Goal: Task Accomplishment & Management: Complete application form

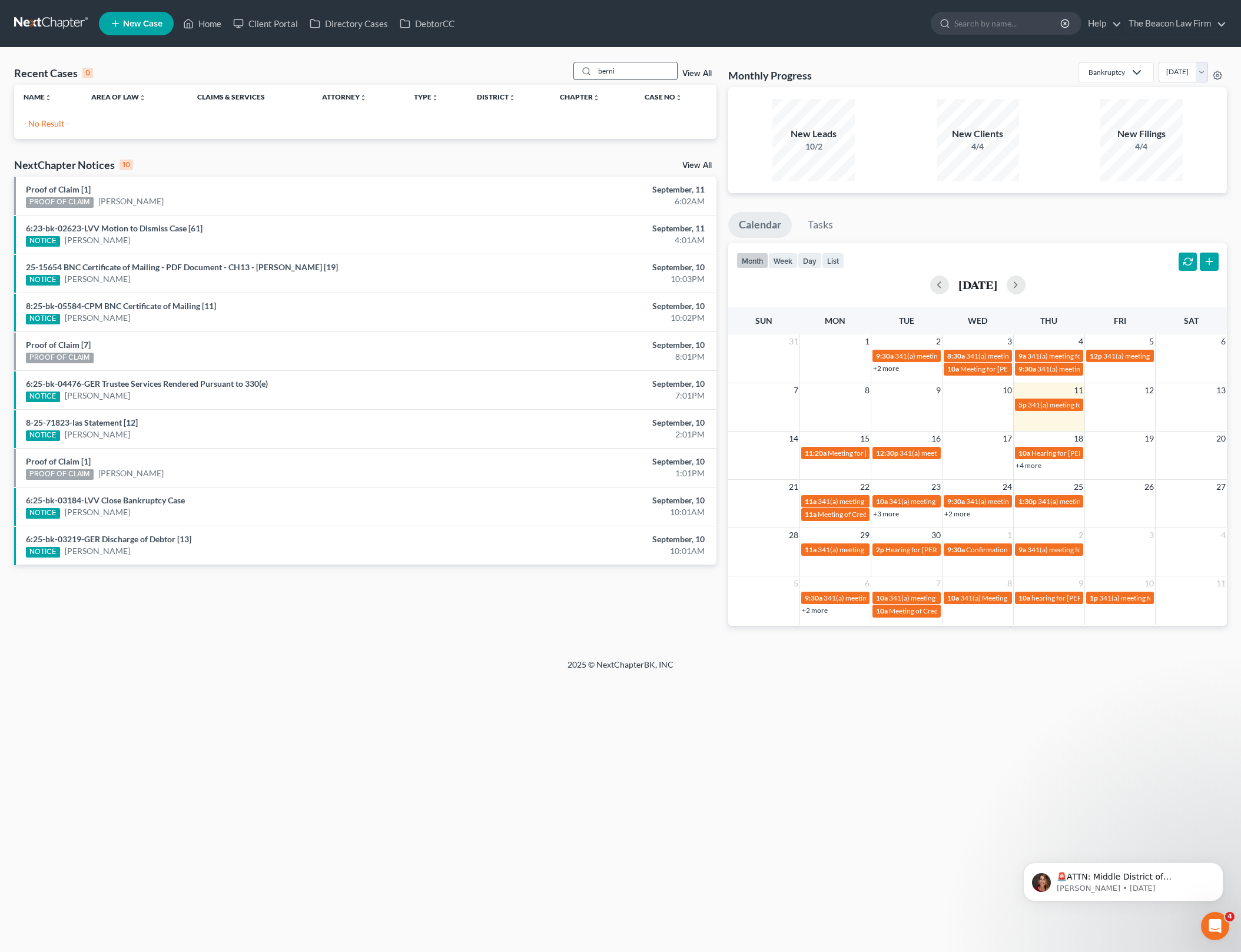
click at [626, 68] on input "berni" at bounding box center [635, 70] width 82 height 17
type input "[PERSON_NAME]"
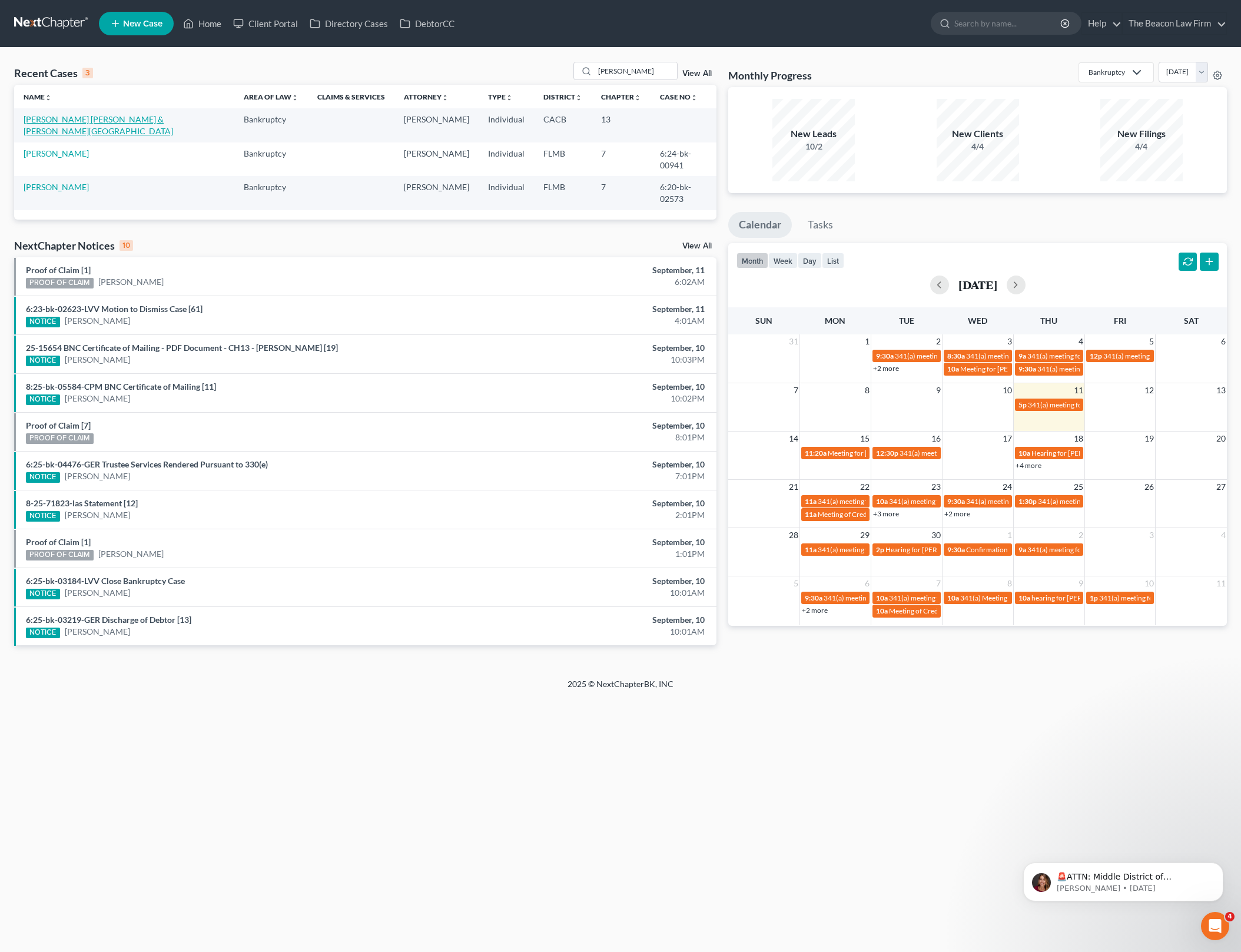
click at [103, 119] on link "[PERSON_NAME] [PERSON_NAME] & [PERSON_NAME][GEOGRAPHIC_DATA]" at bounding box center [98, 126] width 150 height 22
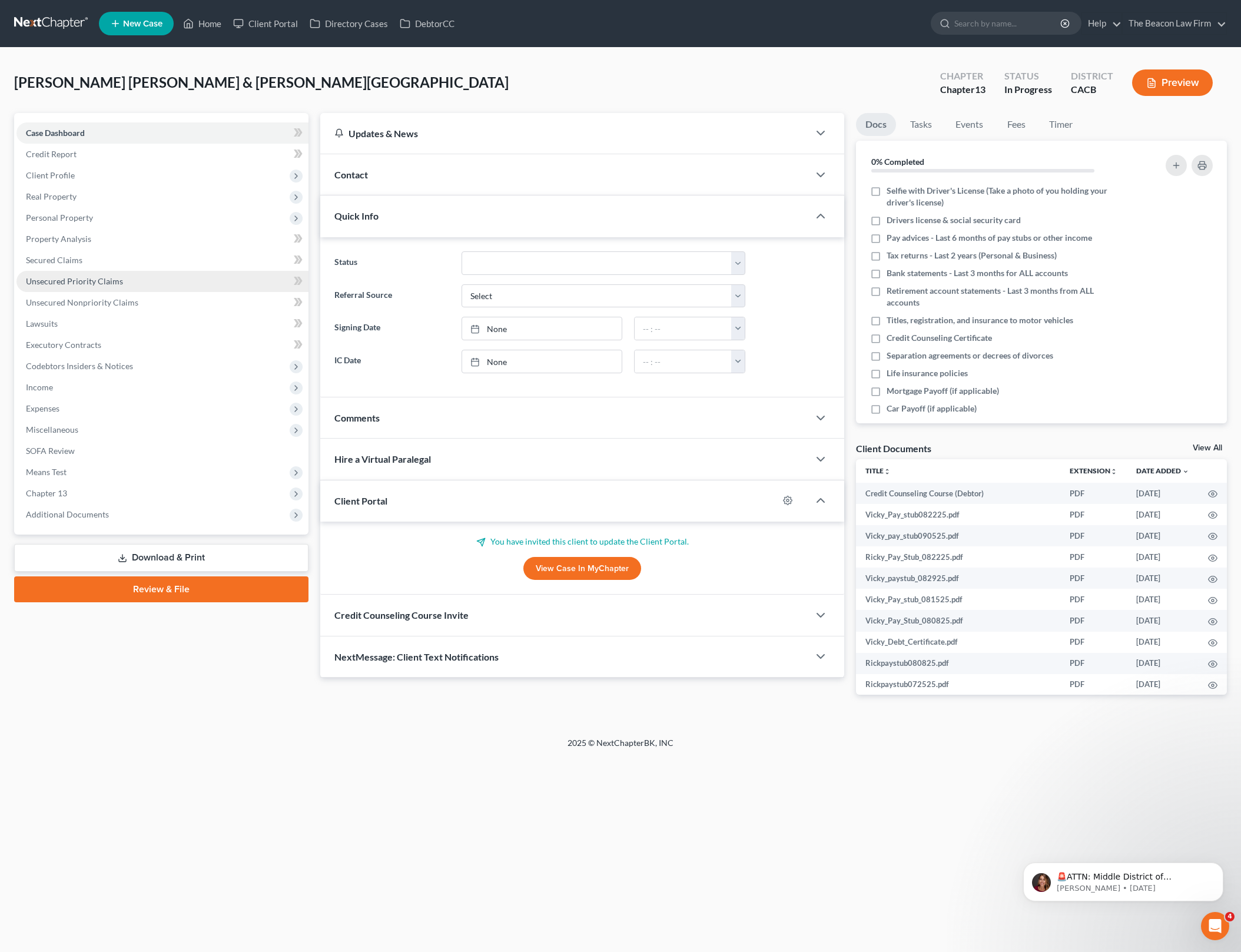
click at [117, 276] on span "Unsecured Priority Claims" at bounding box center [75, 281] width 97 height 10
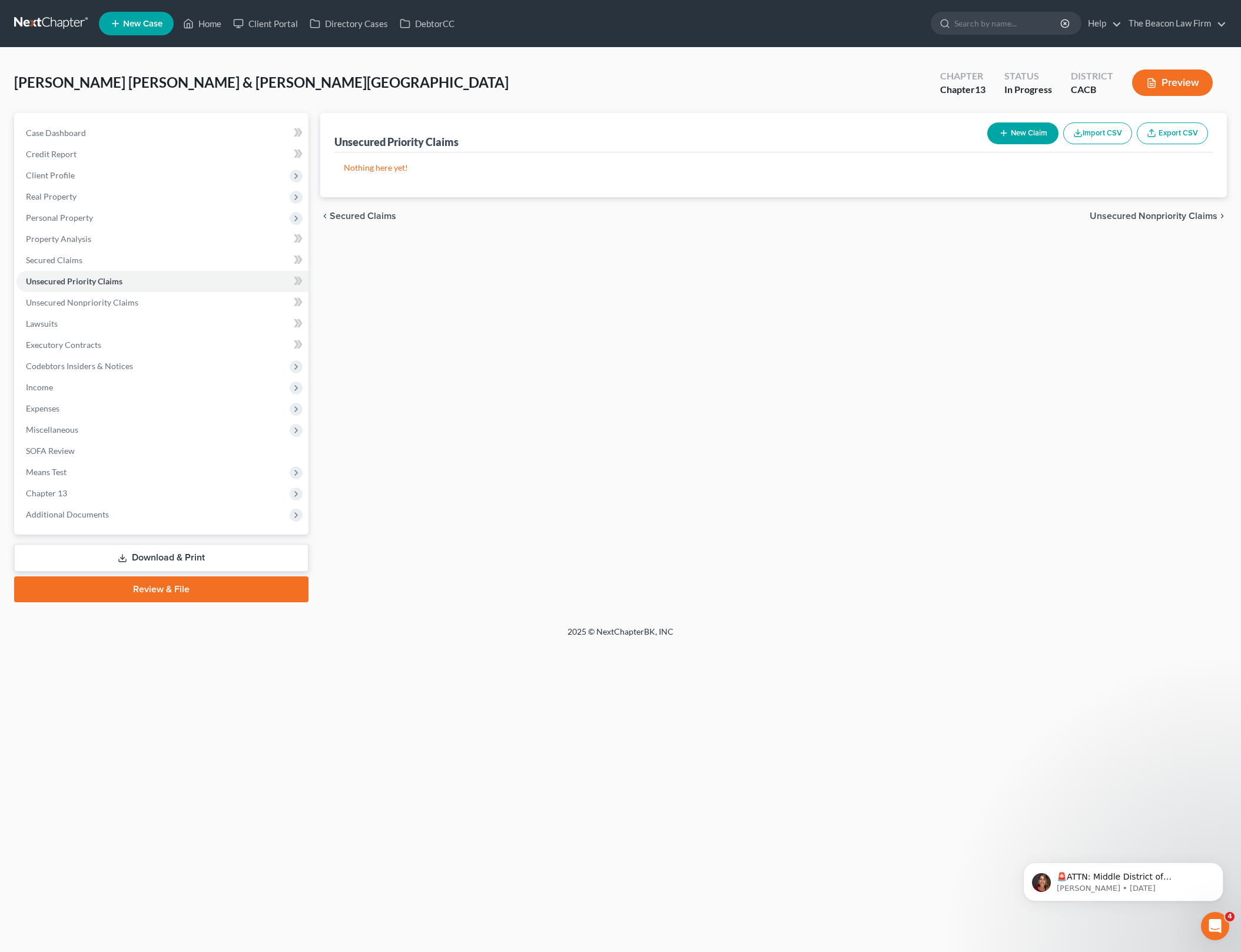
click at [1026, 138] on button "New Claim" at bounding box center [1022, 133] width 71 height 22
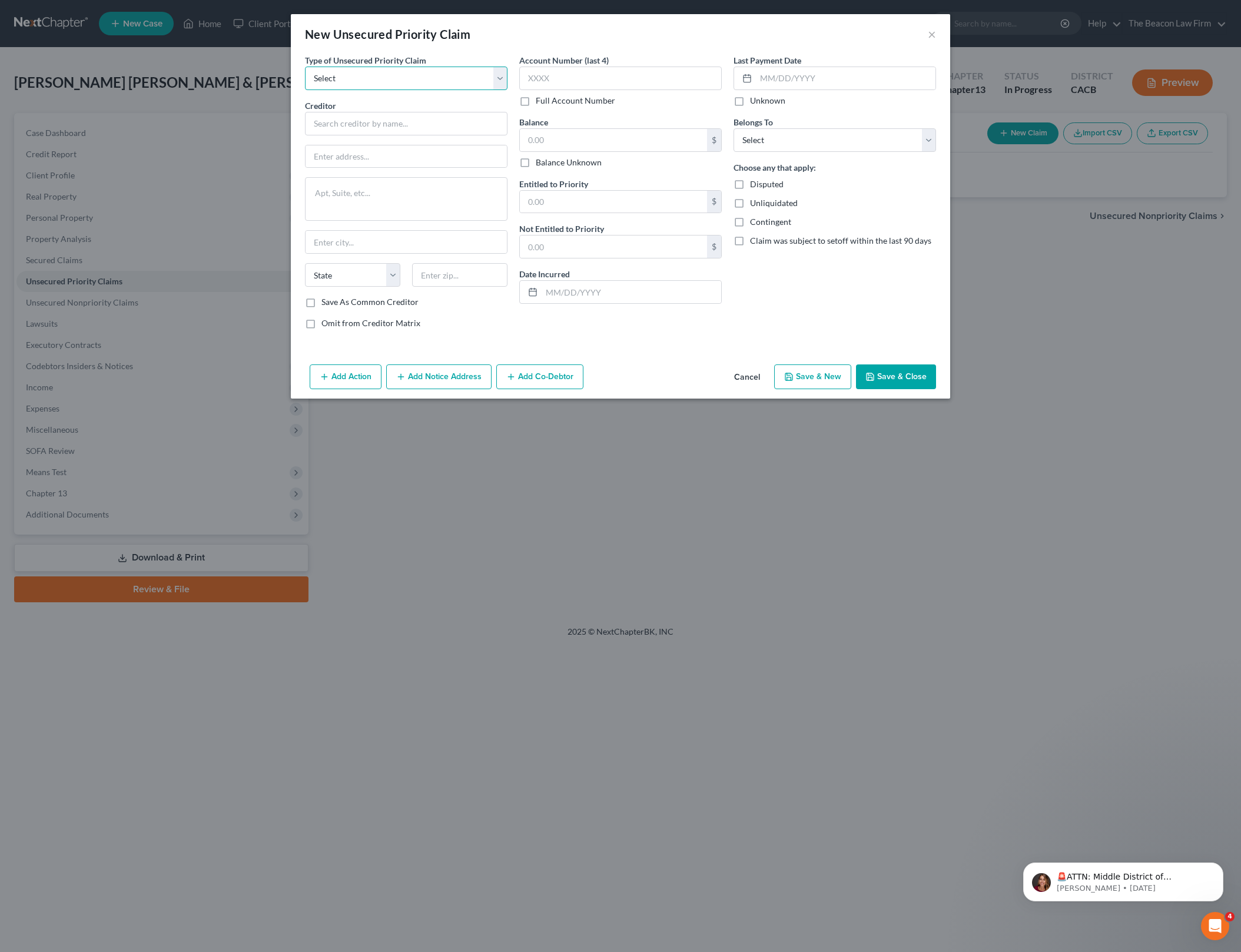
click at [494, 86] on select "Select Taxes & Other Government Units Domestic Support Obligations Extensions o…" at bounding box center [406, 78] width 203 height 23
select select "0"
click at [305, 66] on select "Select Taxes & Other Government Units Domestic Support Obligations Extensions o…" at bounding box center [406, 78] width 203 height 23
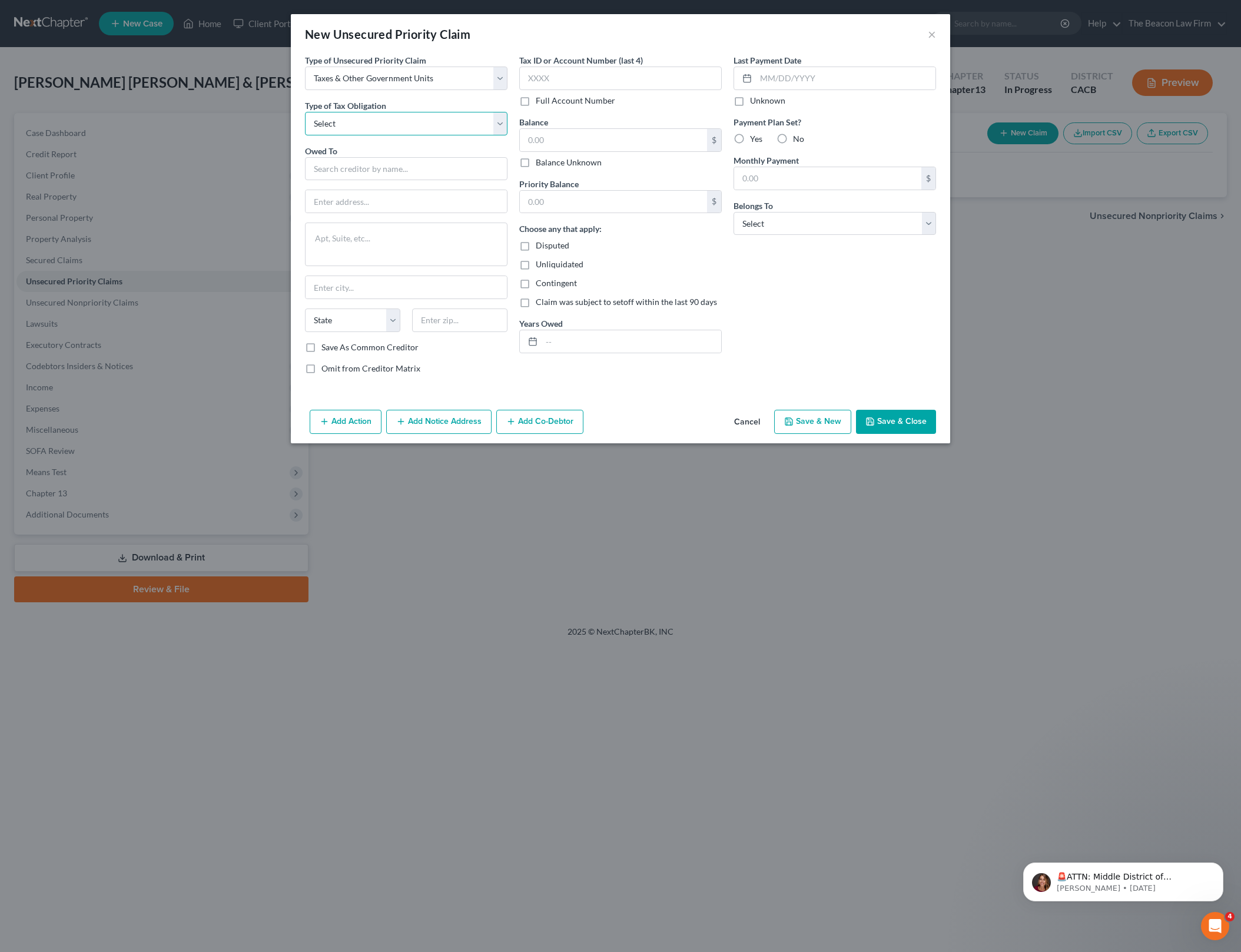
click at [458, 126] on select "Select Federal City State Franchise Tax Board Other" at bounding box center [406, 123] width 203 height 23
select select "4"
click at [305, 112] on select "Select Federal City State Franchise Tax Board Other" at bounding box center [406, 123] width 203 height 23
click at [395, 170] on input "text" at bounding box center [406, 169] width 203 height 23
type input "County of Los Angeles Assessor"
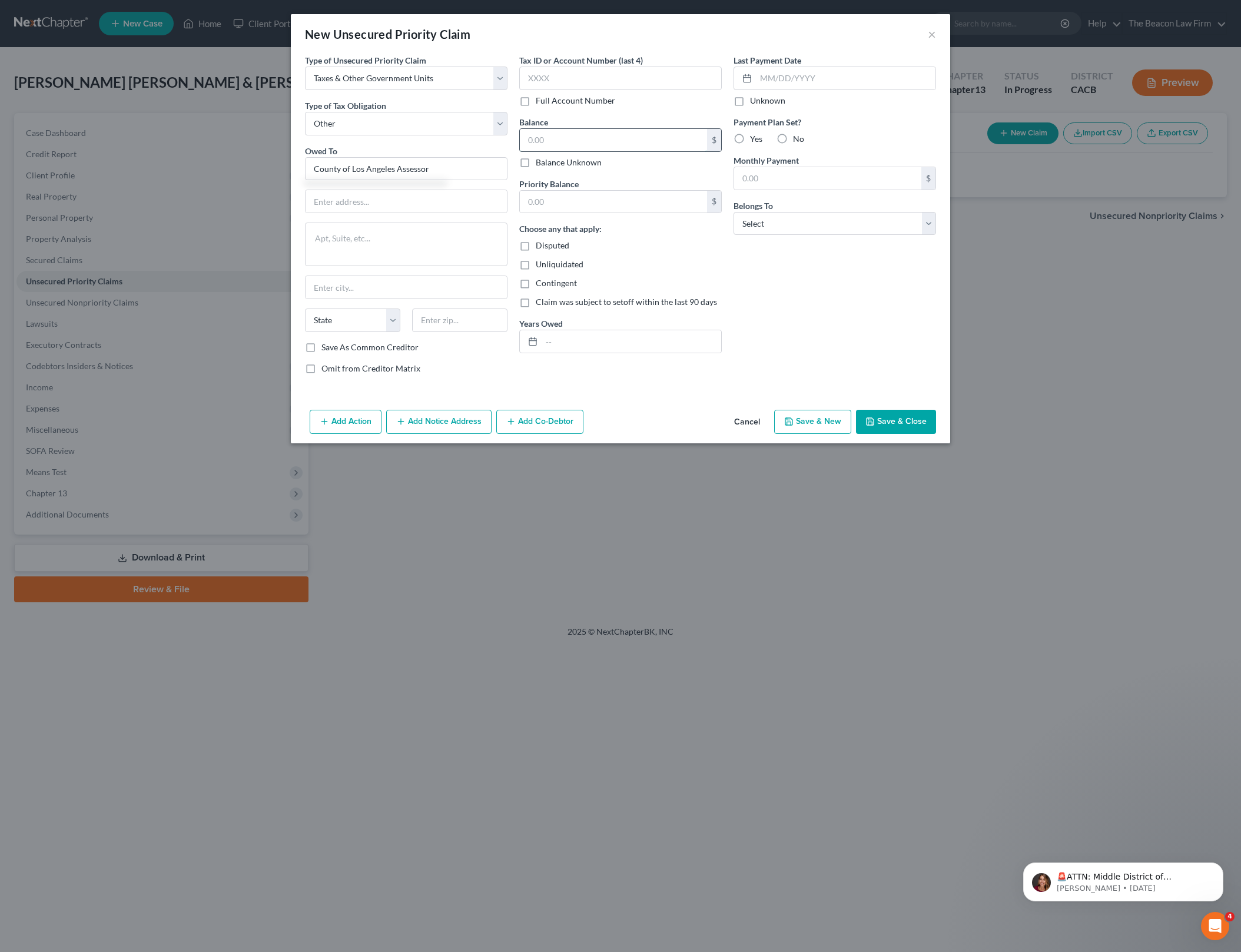
click at [568, 135] on input "text" at bounding box center [613, 140] width 187 height 22
type input "1,200"
click at [909, 415] on button "Save & Close" at bounding box center [896, 422] width 80 height 25
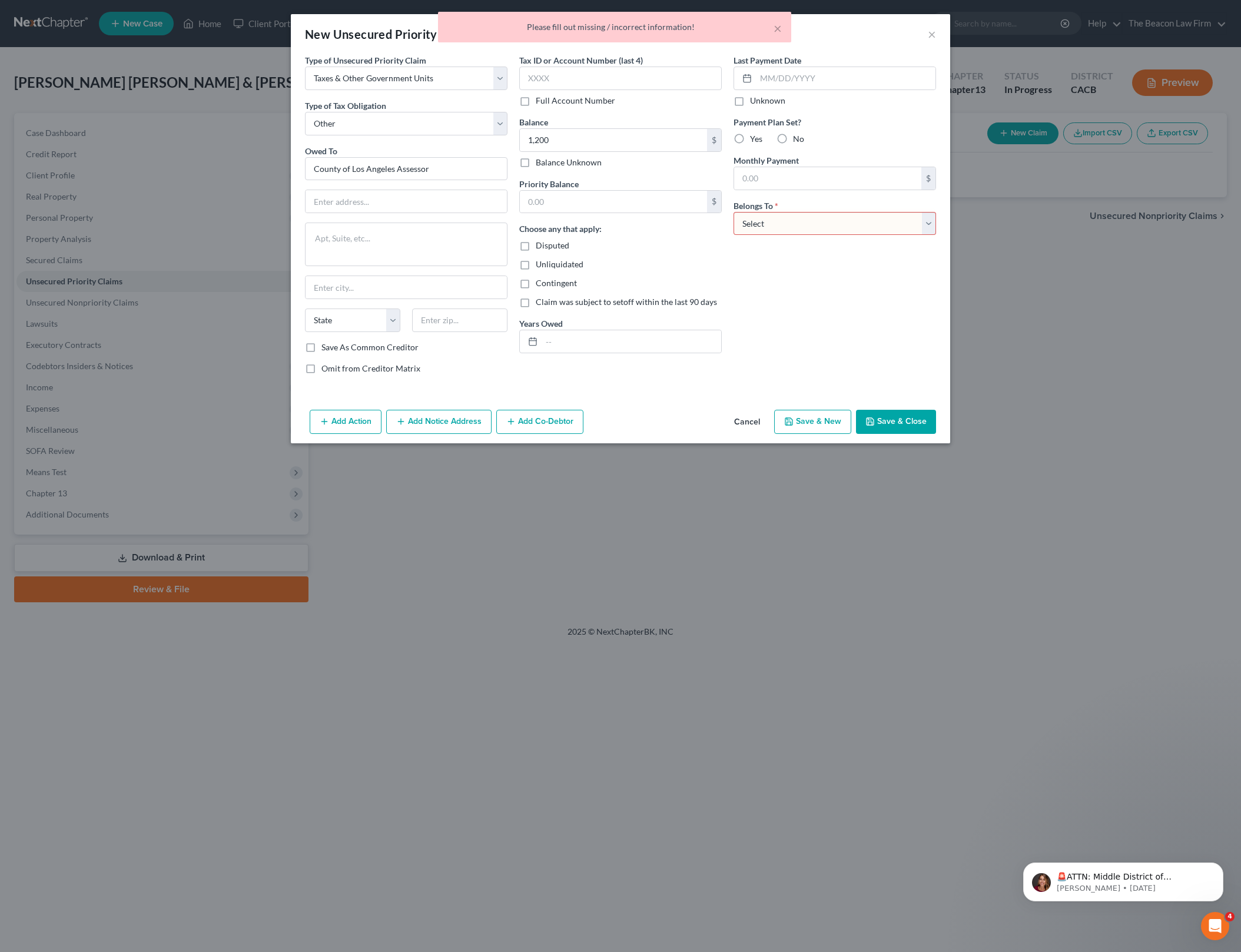
click at [805, 215] on select "Select Debtor 1 Only Debtor 2 Only Debtor 1 And Debtor 2 Only At Least One Of T…" at bounding box center [835, 224] width 203 height 23
select select "4"
click at [733, 212] on select "Select Debtor 1 Only Debtor 2 Only Debtor 1 And Debtor 2 Only At Least One Of T…" at bounding box center [835, 224] width 203 height 23
click at [900, 414] on button "Save & Close" at bounding box center [896, 422] width 80 height 25
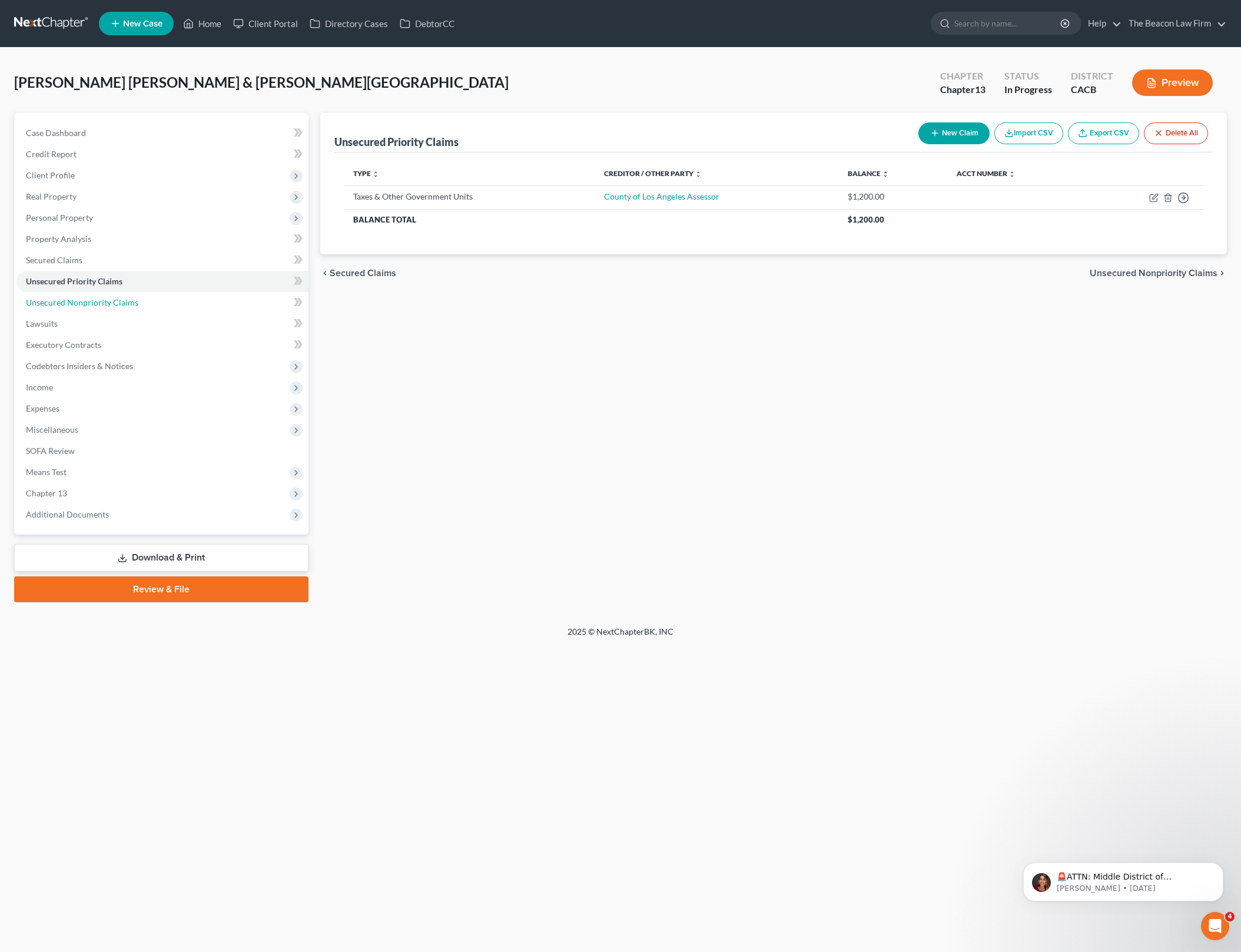
drag, startPoint x: 172, startPoint y: 299, endPoint x: 375, endPoint y: 321, distance: 204.2
click at [172, 299] on link "Unsecured Nonpriority Claims" at bounding box center [162, 302] width 292 height 21
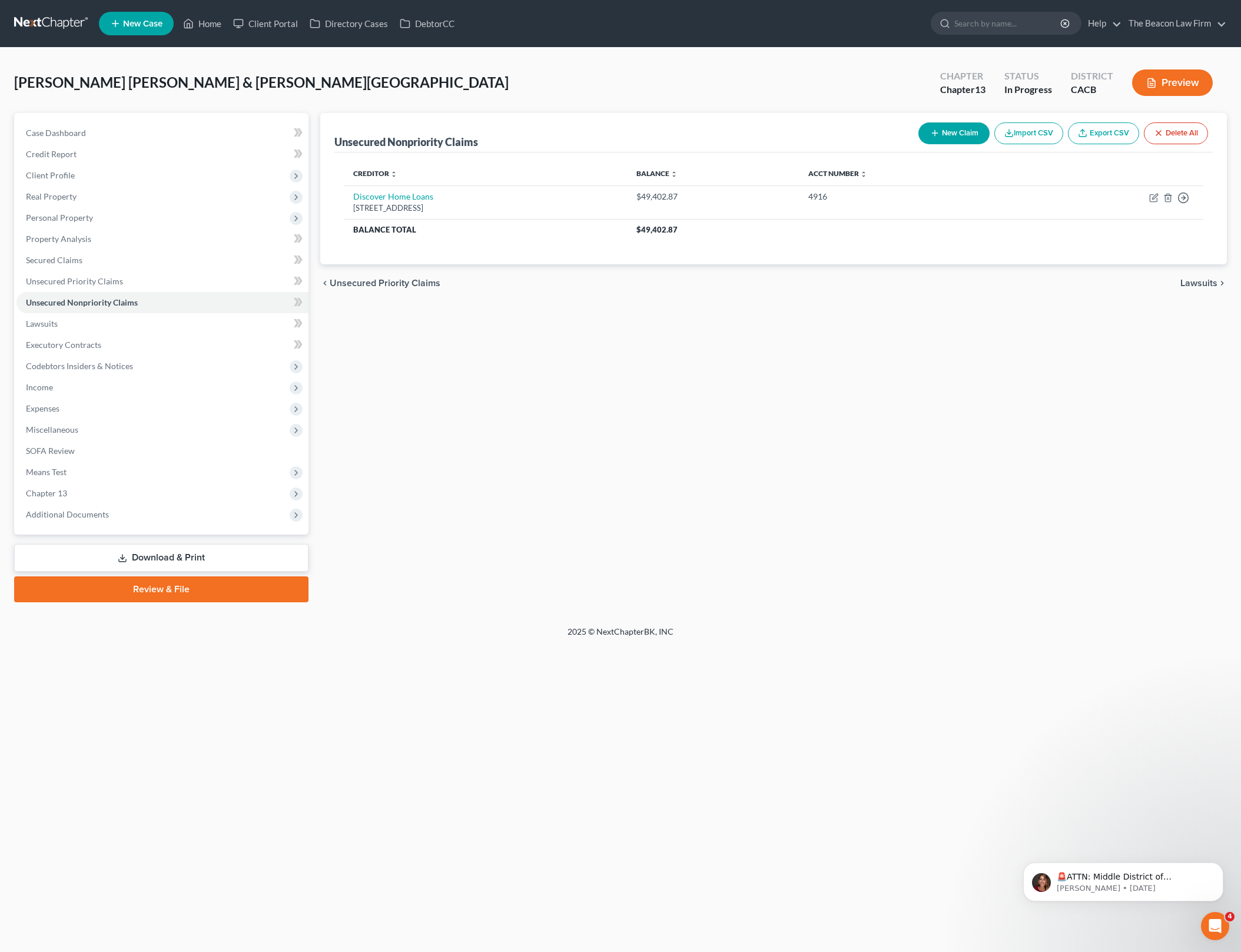
click at [953, 130] on button "New Claim" at bounding box center [953, 133] width 71 height 22
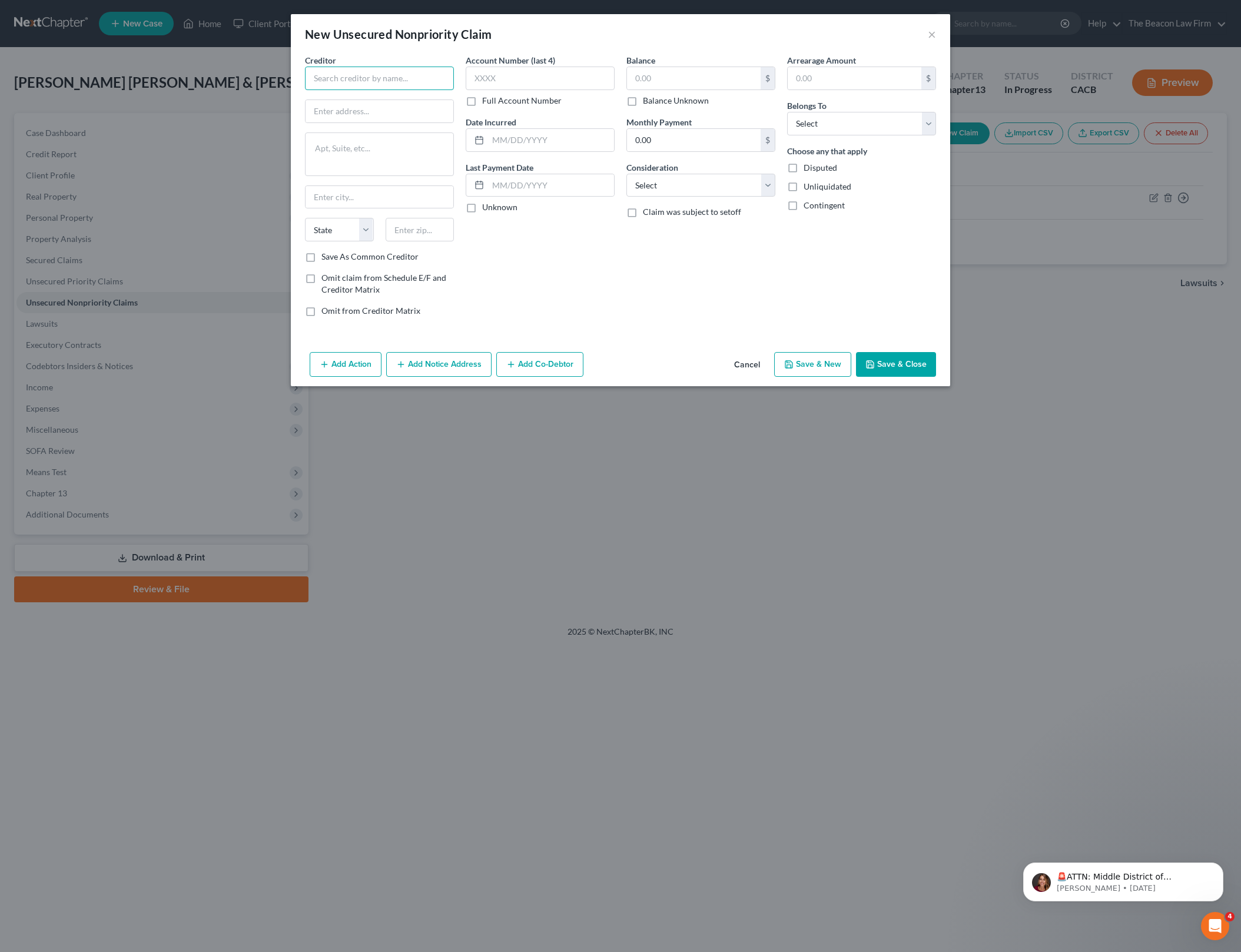
click at [387, 78] on input "text" at bounding box center [379, 78] width 149 height 23
click at [908, 345] on div "Creditor * Family Debts to be provided State [US_STATE] AK AR AZ CA CO CT DE DC…" at bounding box center [621, 200] width 659 height 293
click at [335, 79] on input "Family Debts to be provided" at bounding box center [379, 78] width 149 height 23
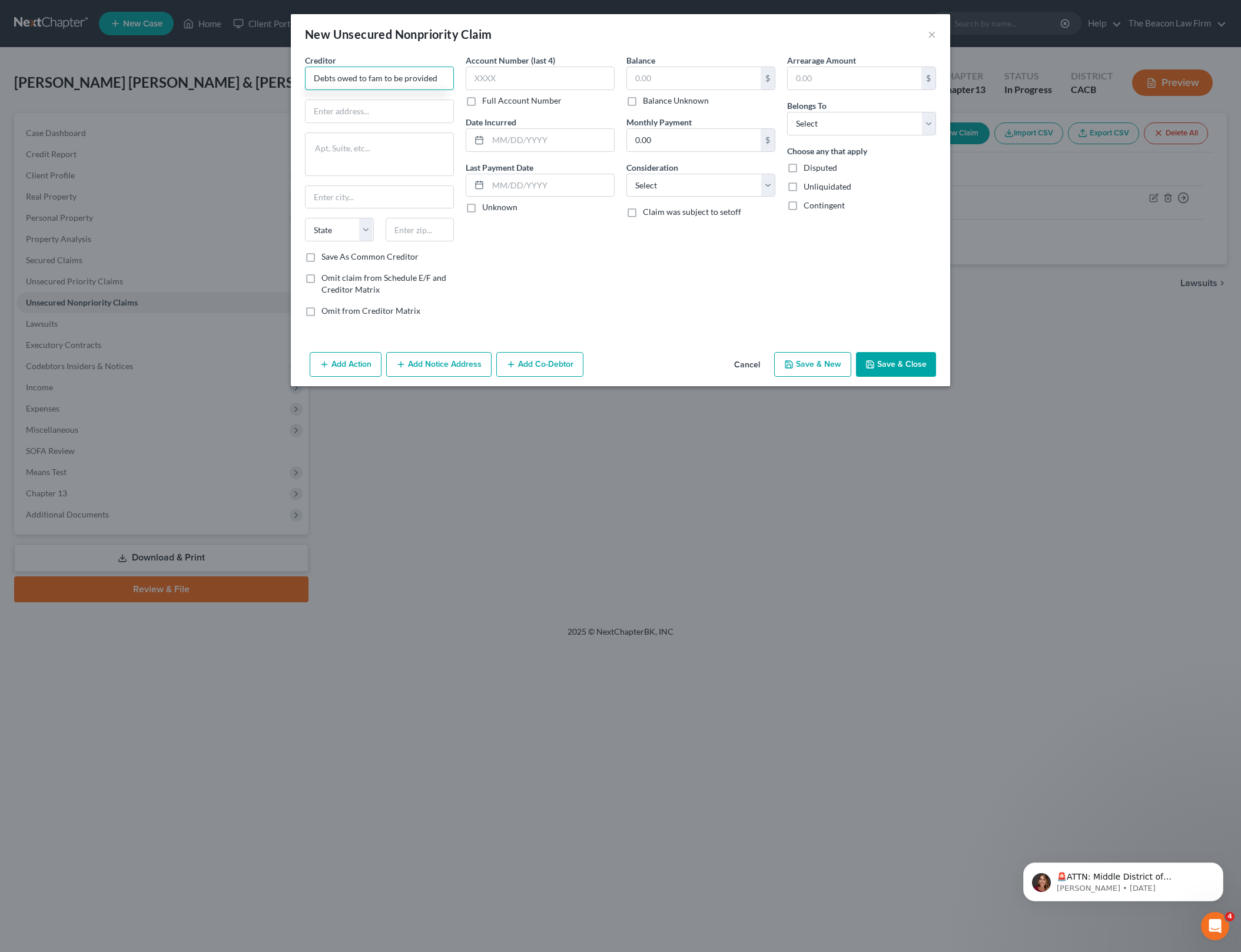
type input "Debts owed to fam to be provided"
click at [921, 368] on button "Save & Close" at bounding box center [896, 364] width 80 height 25
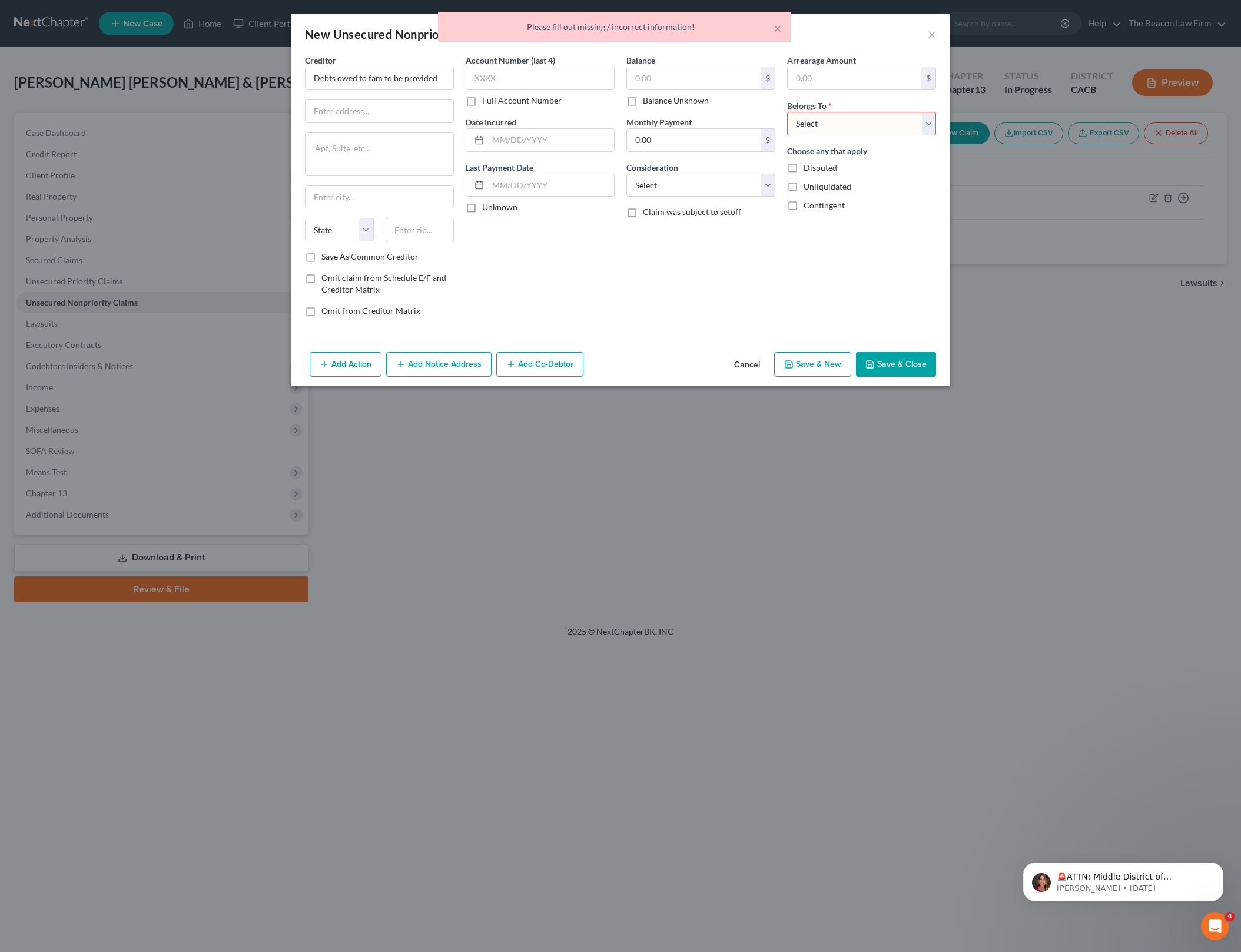
click at [880, 110] on div "Belongs To * Select Debtor 1 Only Debtor 2 Only Debtor 1 And Debtor 2 Only At L…" at bounding box center [862, 117] width 149 height 36
click at [880, 130] on select "Select Debtor 1 Only Debtor 2 Only Debtor 1 And Debtor 2 Only At Least One Of T…" at bounding box center [862, 123] width 149 height 23
select select "4"
click at [787, 112] on select "Select Debtor 1 Only Debtor 2 Only Debtor 1 And Debtor 2 Only At Least One Of T…" at bounding box center [862, 123] width 149 height 23
click at [914, 360] on button "Save & Close" at bounding box center [896, 364] width 80 height 25
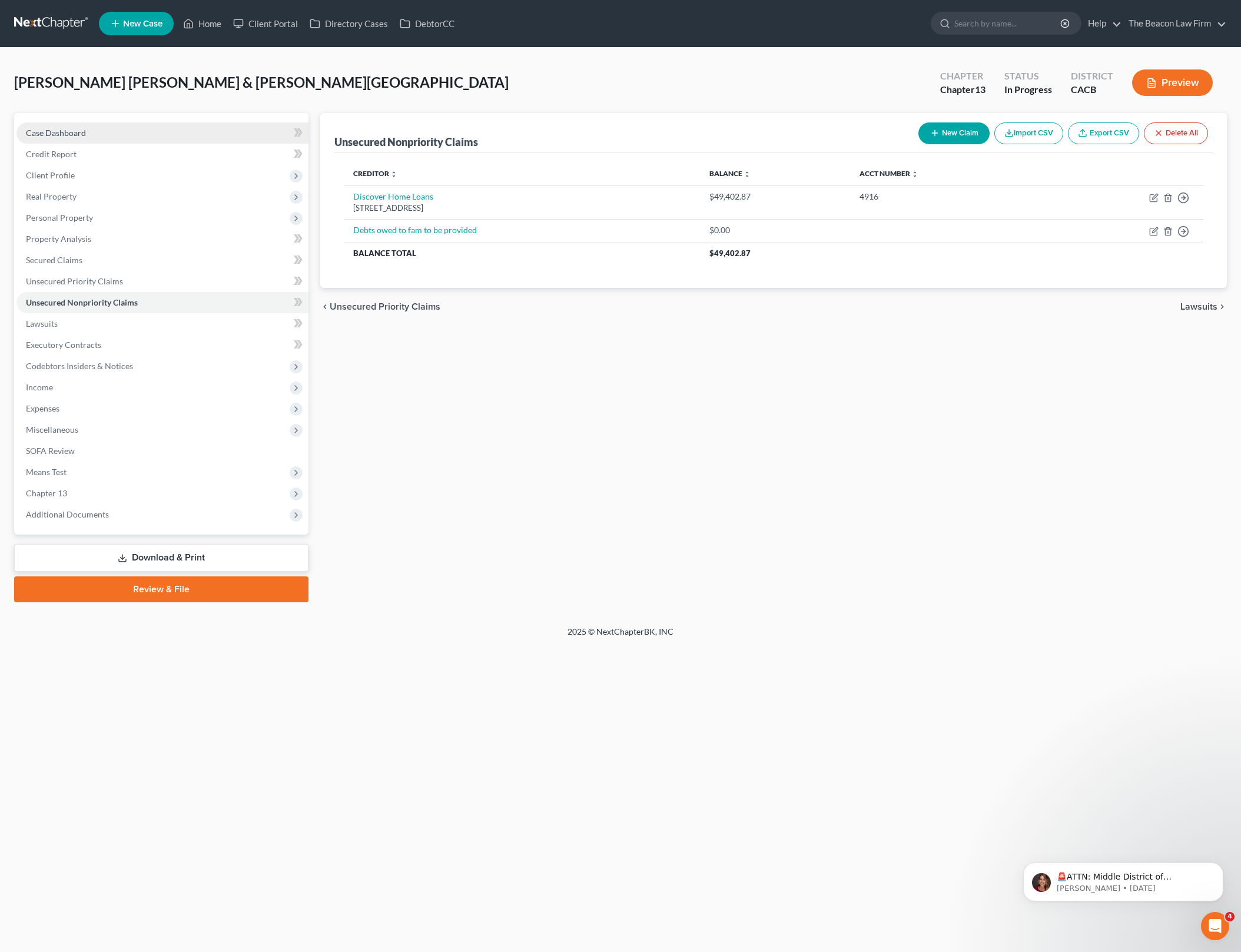
drag, startPoint x: 263, startPoint y: 125, endPoint x: 270, endPoint y: 139, distance: 15.7
click at [262, 125] on link "Case Dashboard" at bounding box center [162, 132] width 292 height 21
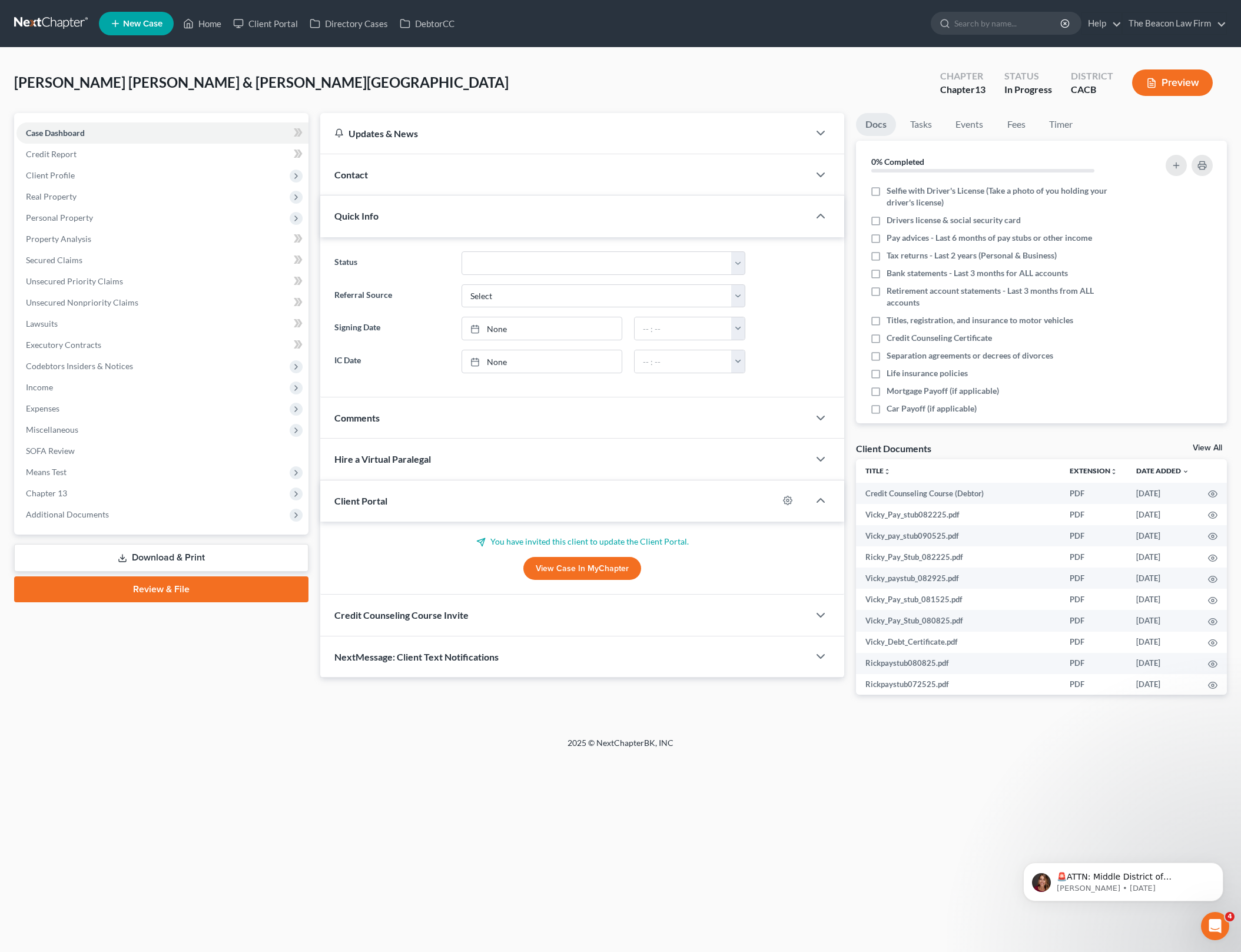
click at [624, 423] on div "Comments" at bounding box center [564, 417] width 488 height 41
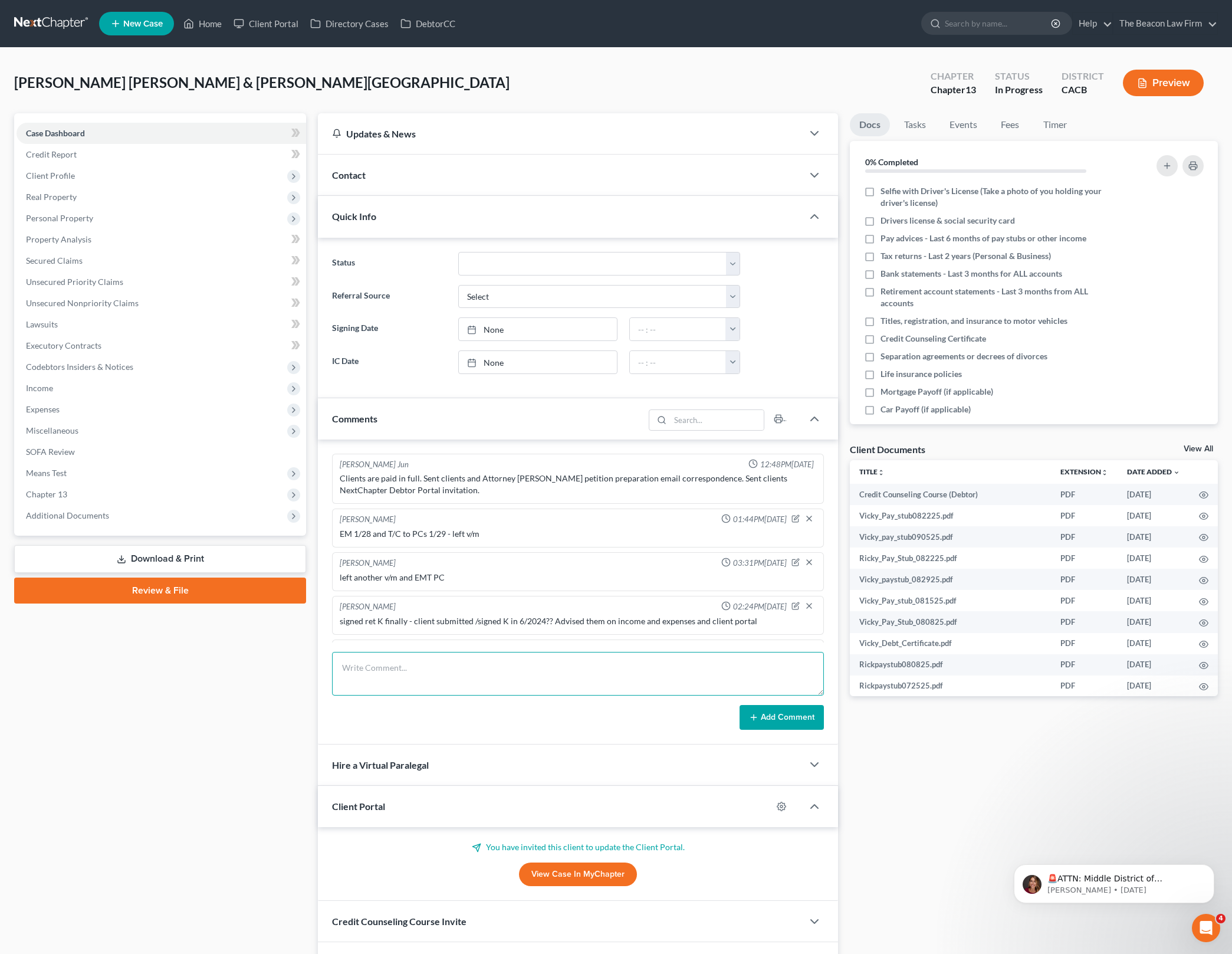
click at [496, 662] on textarea at bounding box center [578, 673] width 492 height 44
type textarea "c"
type textarea "t/c from client - he does NOT owe current income taxes except for property taxe…"
click at [791, 710] on button "Add Comment" at bounding box center [782, 718] width 84 height 25
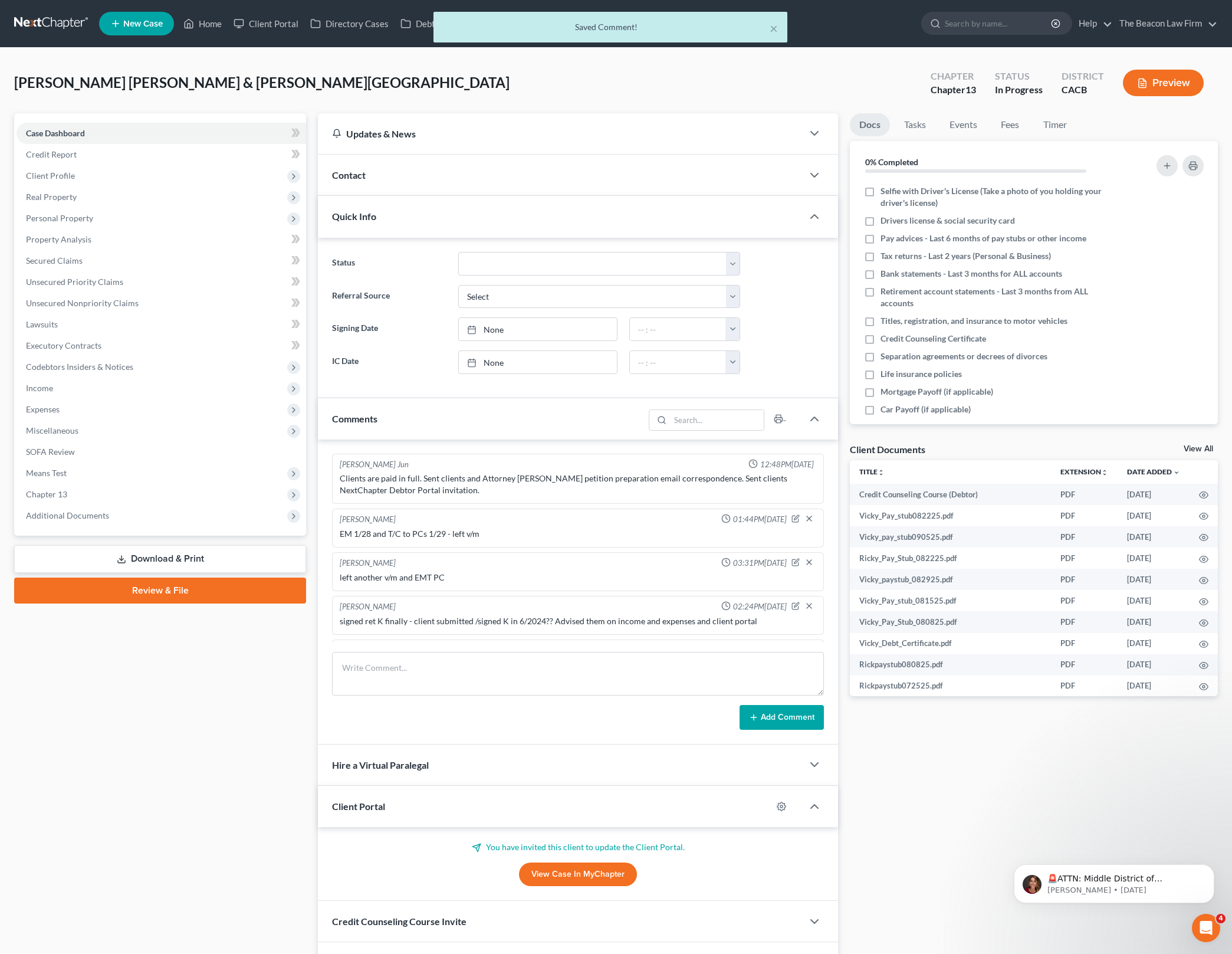
scroll to position [1606, 0]
